Goal: Information Seeking & Learning: Learn about a topic

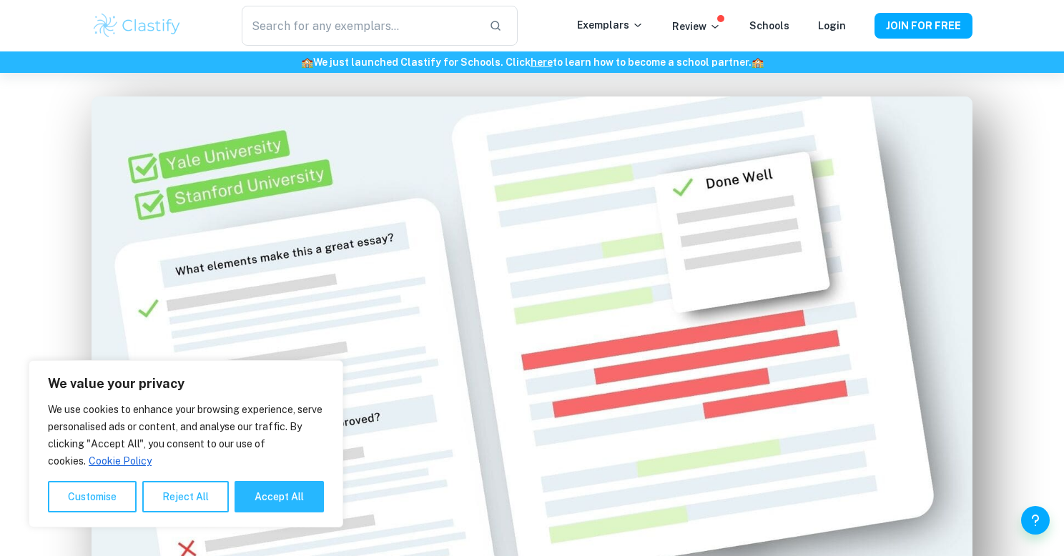
scroll to position [842, 0]
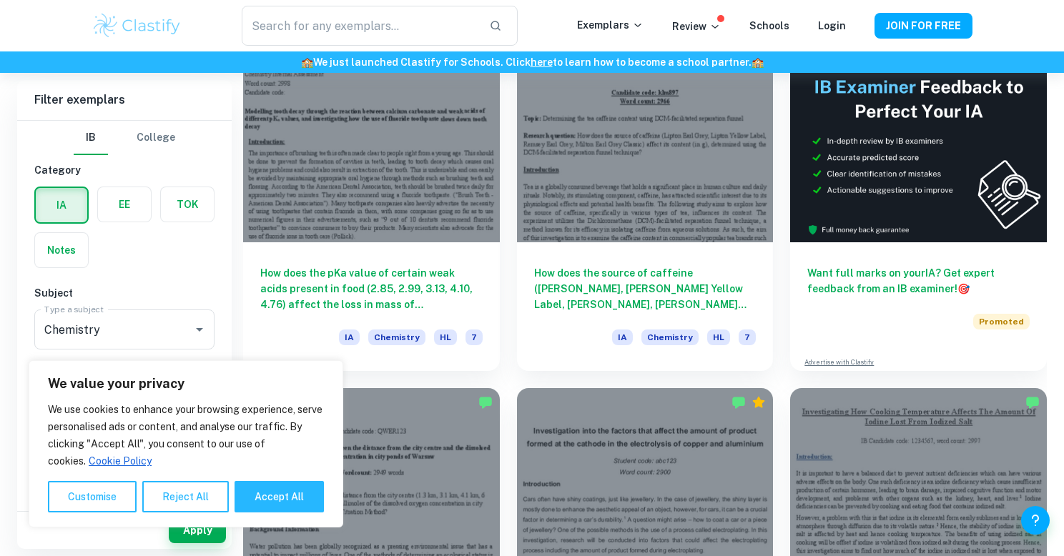
scroll to position [445, 0]
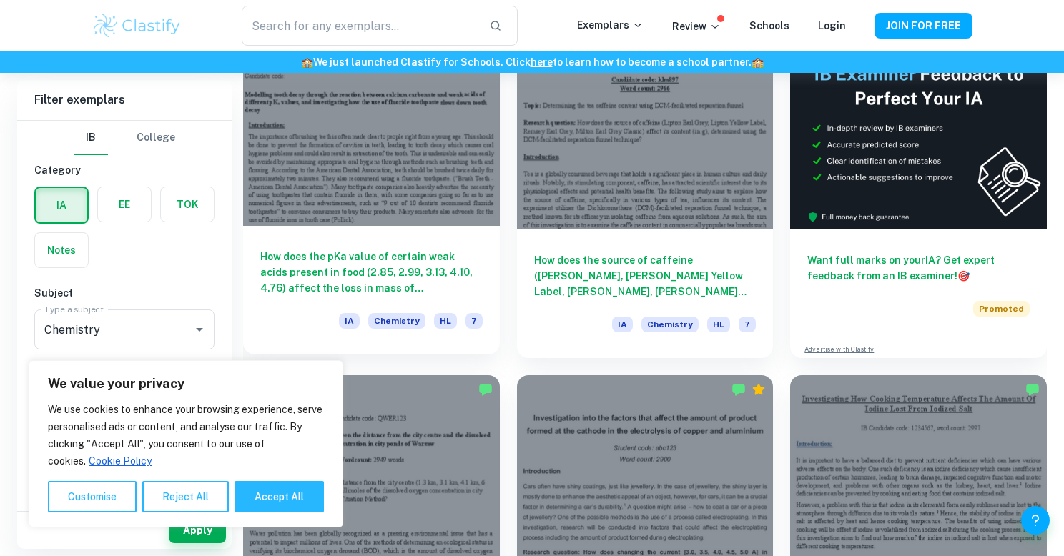
click at [310, 177] on div at bounding box center [371, 130] width 257 height 192
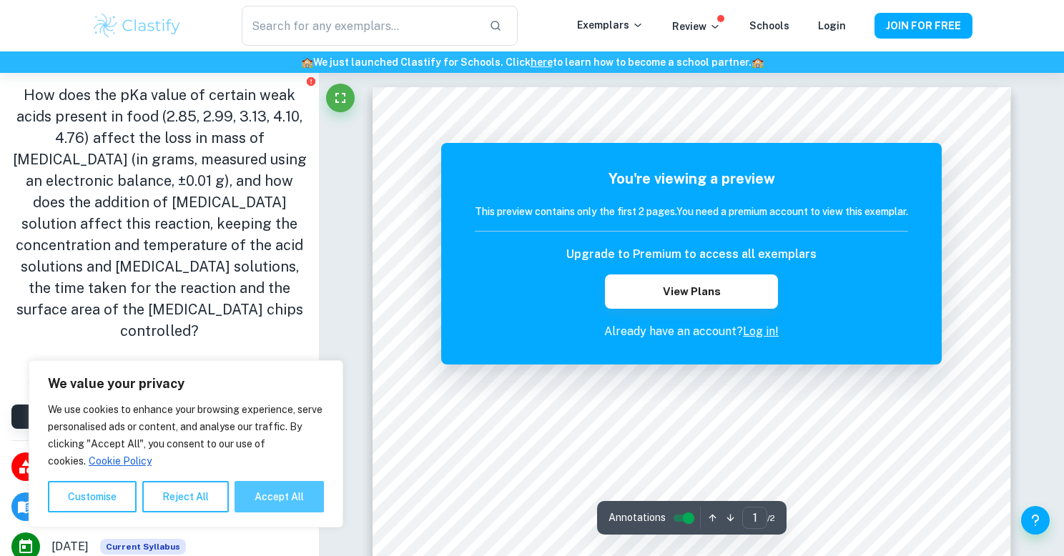
click at [265, 503] on button "Accept All" at bounding box center [278, 496] width 89 height 31
checkbox input "true"
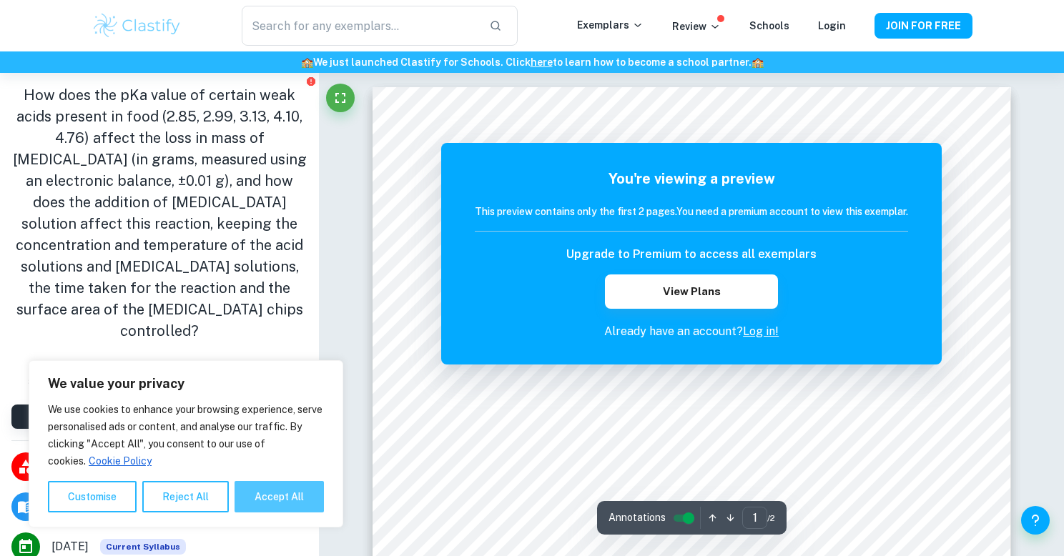
checkbox input "true"
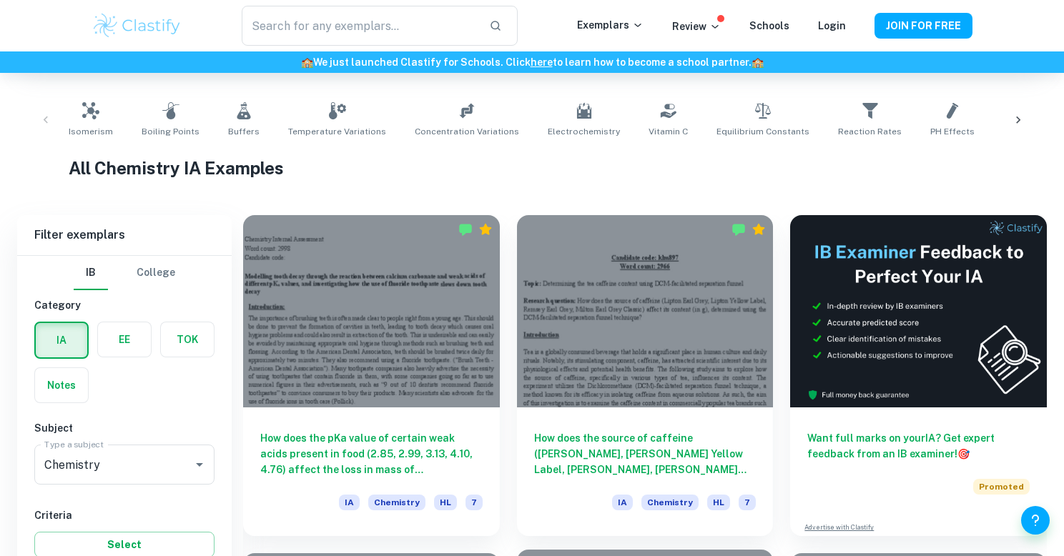
scroll to position [658, 0]
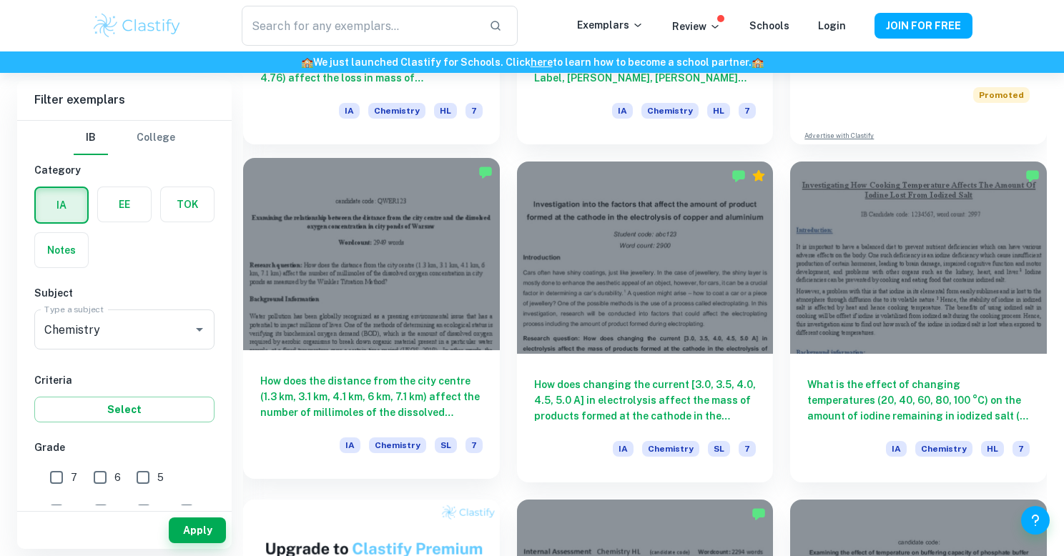
click at [435, 254] on div at bounding box center [371, 254] width 257 height 192
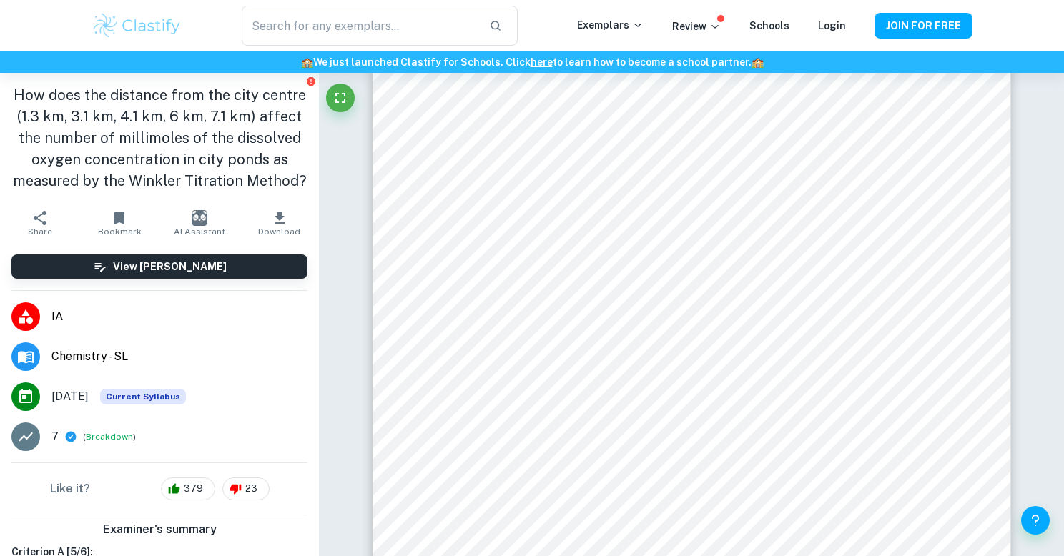
scroll to position [202, 0]
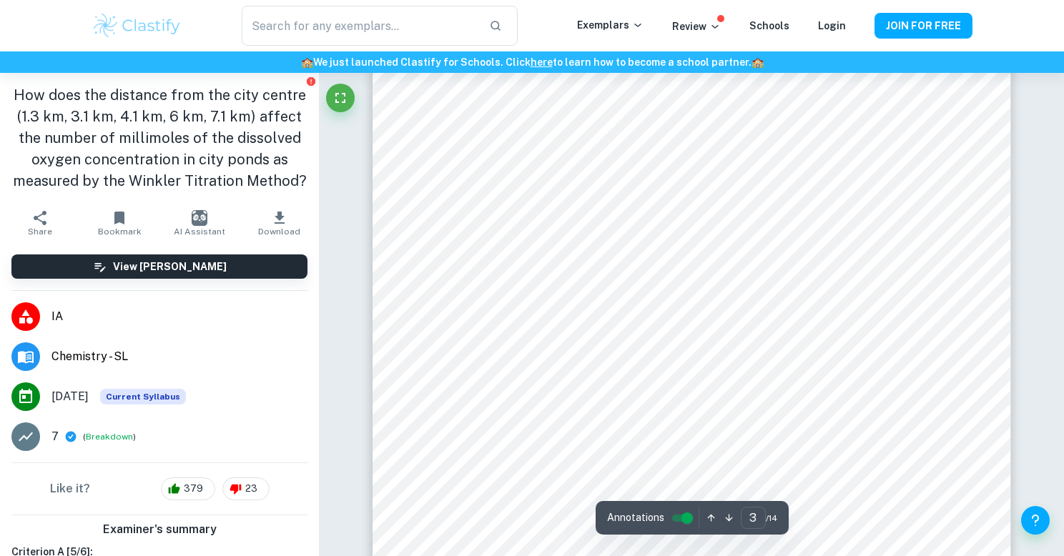
type input "2"
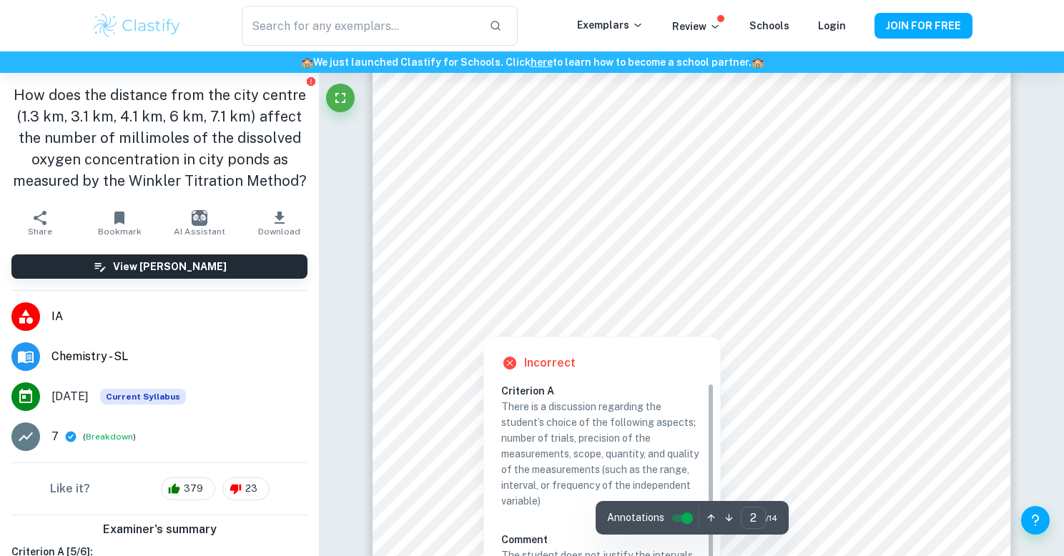
scroll to position [1350, 0]
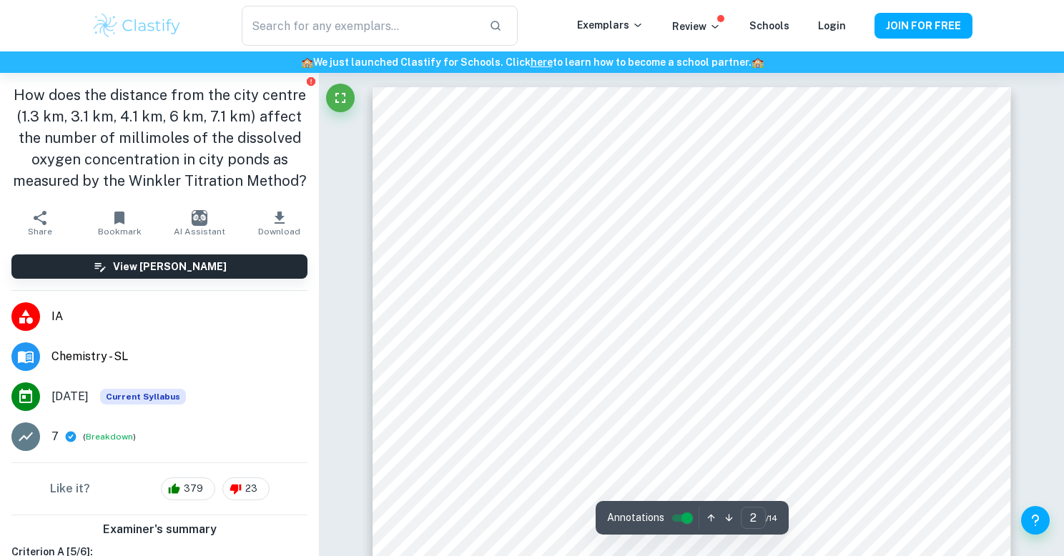
scroll to position [1350, 0]
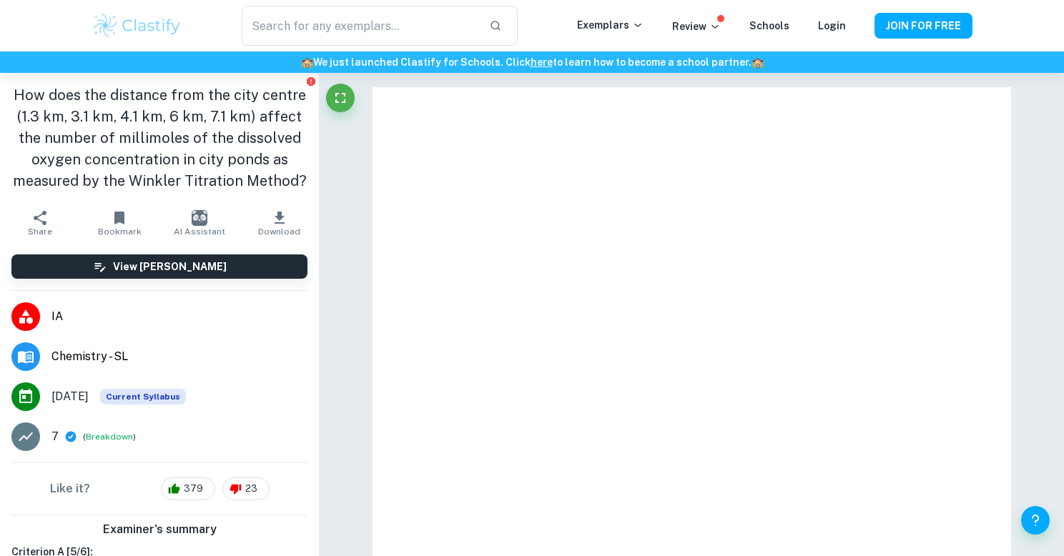
scroll to position [1350, 0]
